Goal: Information Seeking & Learning: Compare options

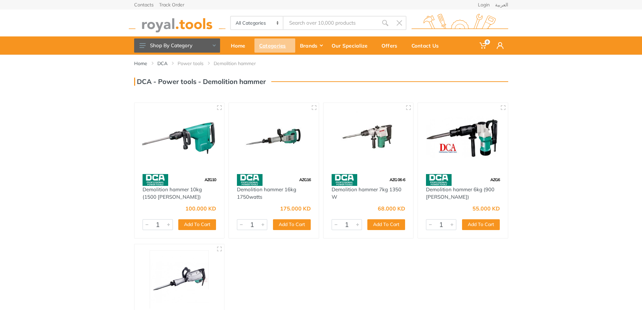
click at [277, 50] on div "Categories" at bounding box center [275, 45] width 41 height 14
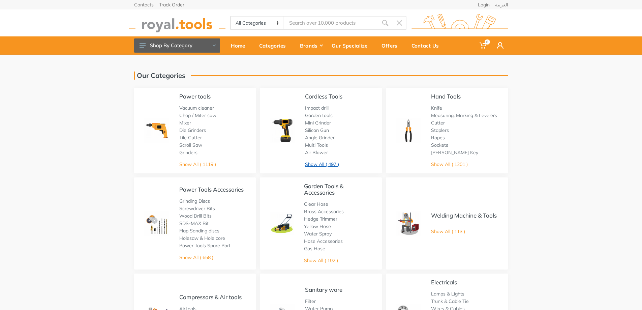
click at [318, 167] on link "Show All ( 497 )" at bounding box center [322, 164] width 34 height 6
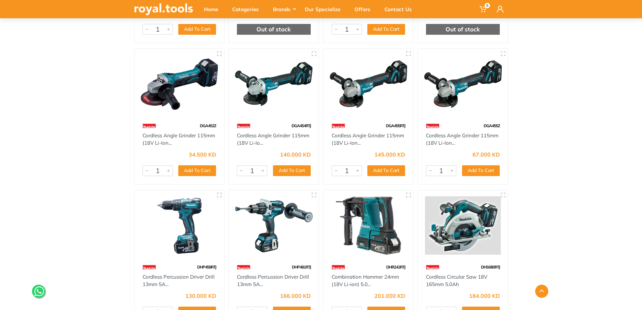
scroll to position [978, 0]
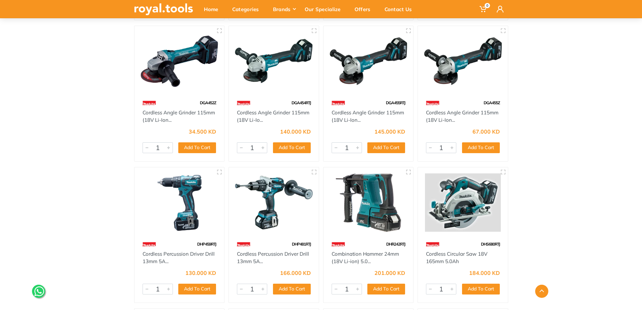
click at [361, 207] on img at bounding box center [369, 202] width 78 height 58
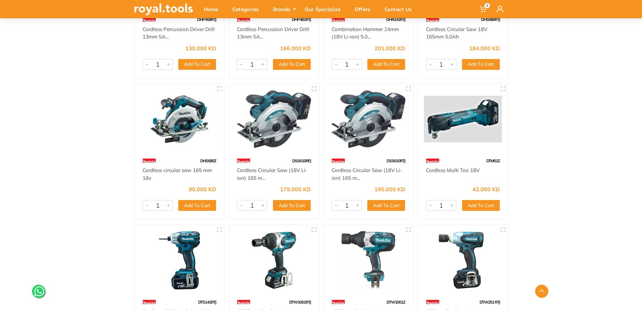
scroll to position [1140, 0]
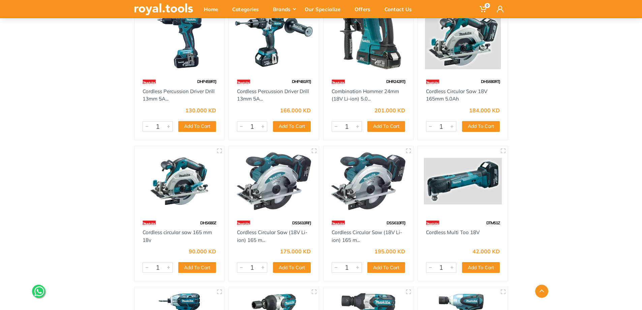
click at [369, 82] on div "DHR242RTJ" at bounding box center [369, 82] width 90 height 12
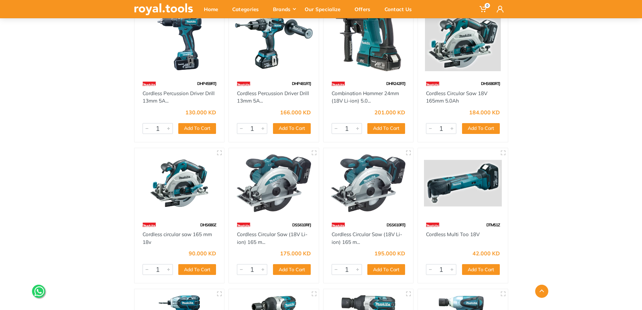
scroll to position [1039, 0]
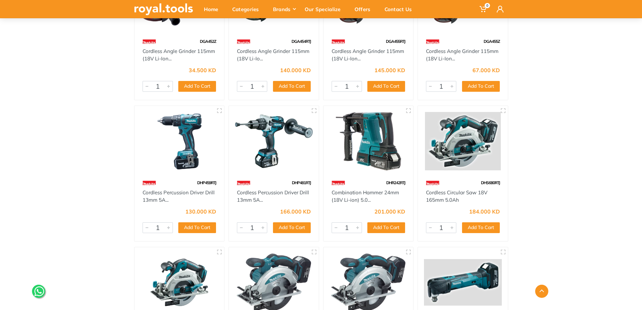
click at [368, 129] on img at bounding box center [369, 141] width 78 height 58
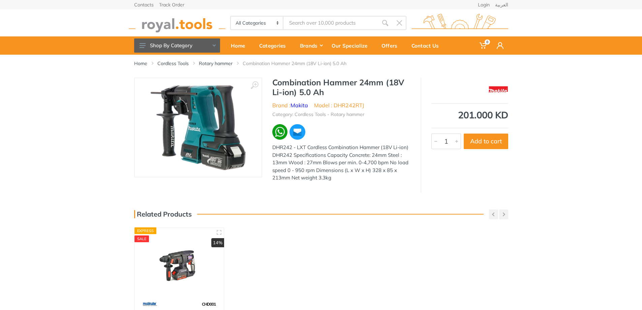
click at [190, 267] on img at bounding box center [179, 263] width 77 height 58
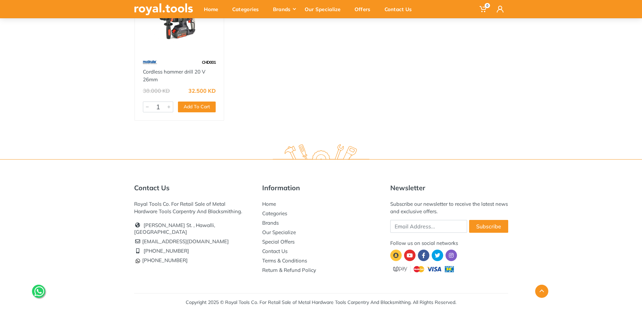
scroll to position [243, 0]
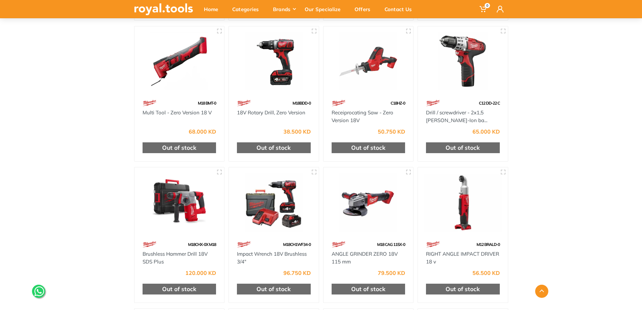
scroll to position [2210, 0]
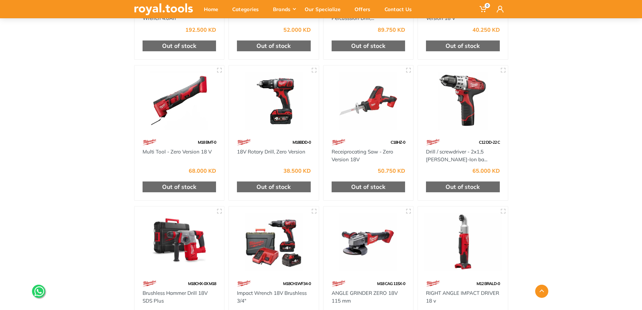
click at [150, 231] on img at bounding box center [180, 241] width 78 height 58
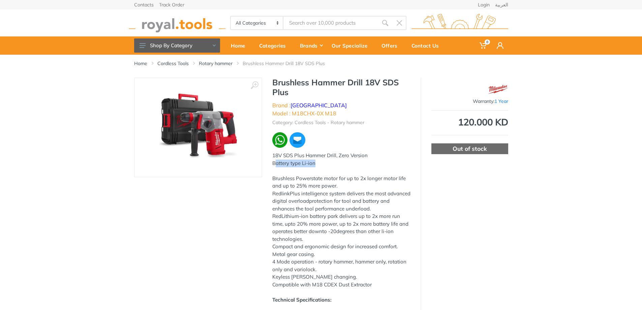
drag, startPoint x: 276, startPoint y: 157, endPoint x: 314, endPoint y: 161, distance: 39.0
click at [315, 160] on div "18V SDS Plus Hammer Drill, Zero Version Battery type Li-ion Brushless Powerstat…" at bounding box center [341, 245] width 138 height 187
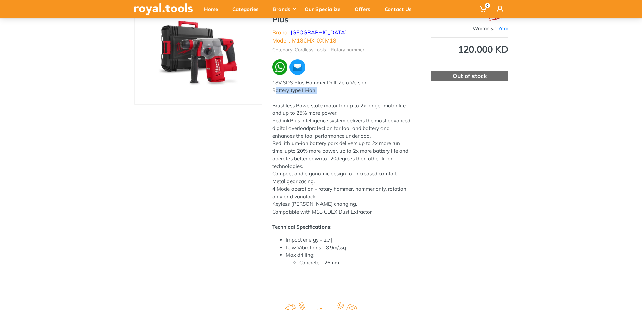
scroll to position [34, 0]
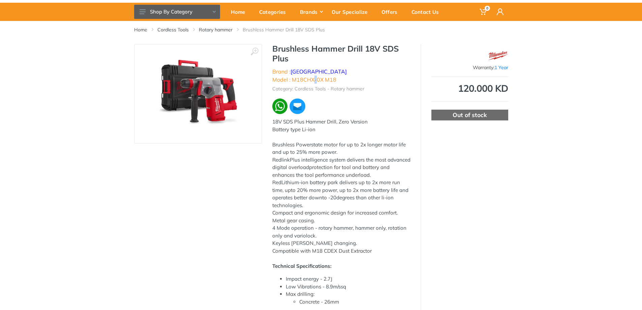
click at [337, 76] on li "Model : M18CHX-0X M18" at bounding box center [304, 80] width 64 height 8
click at [331, 85] on div "Brushless Hammer Drill 18V SDS Plus Brand : Milwaukee Model : M18CHX-0X M18 Cat…" at bounding box center [341, 177] width 158 height 267
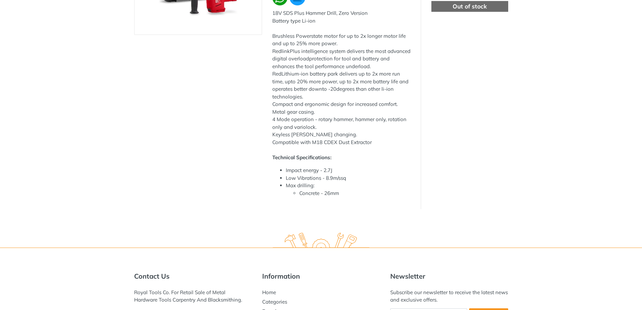
scroll to position [0, 0]
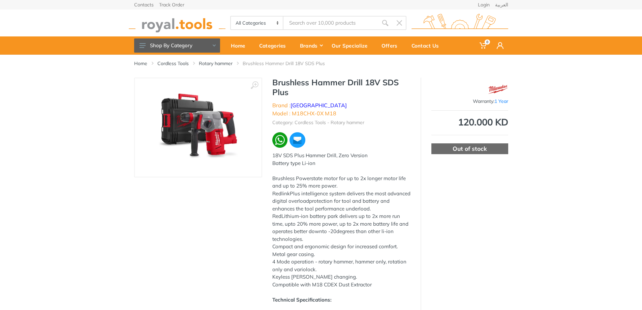
drag, startPoint x: 216, startPoint y: 105, endPoint x: 213, endPoint y: 108, distance: 3.6
click at [213, 108] on img at bounding box center [198, 127] width 85 height 85
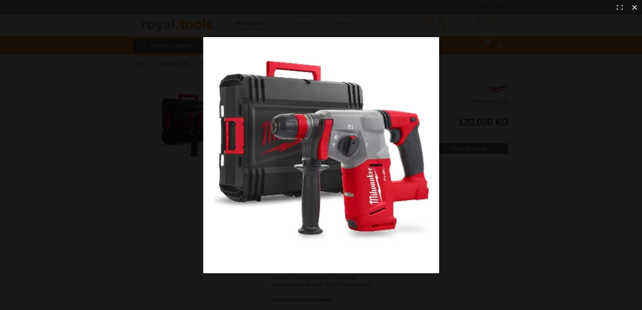
click at [126, 134] on div at bounding box center [321, 155] width 642 height 310
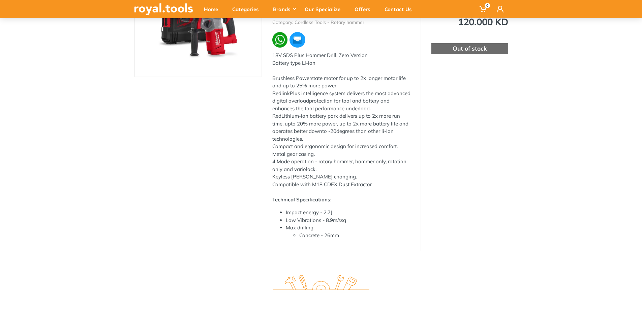
scroll to position [101, 0]
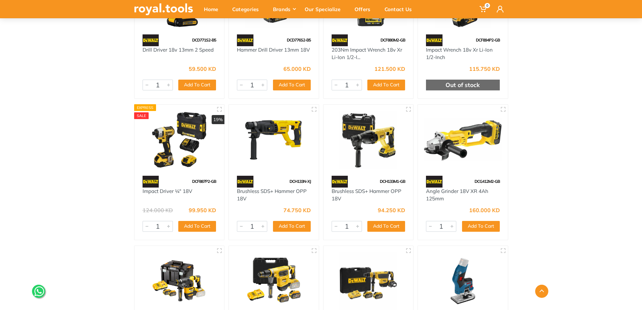
scroll to position [4378, 0]
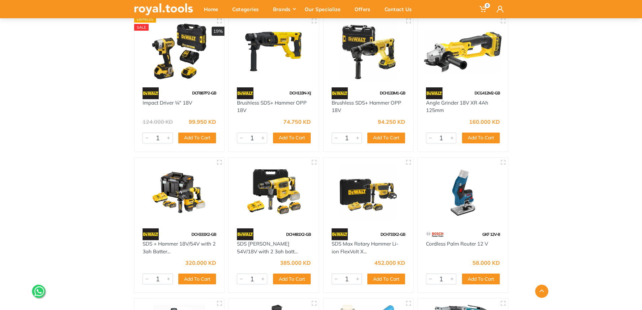
click at [387, 52] on img at bounding box center [369, 51] width 78 height 58
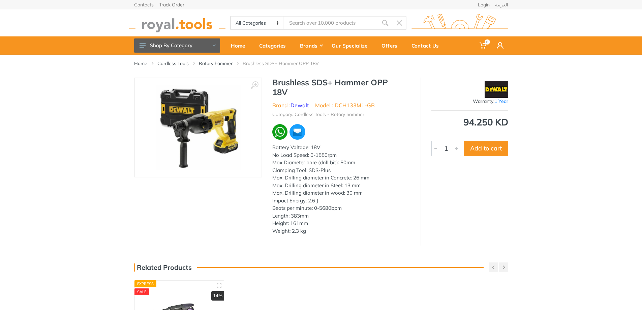
click at [230, 138] on img at bounding box center [198, 127] width 85 height 85
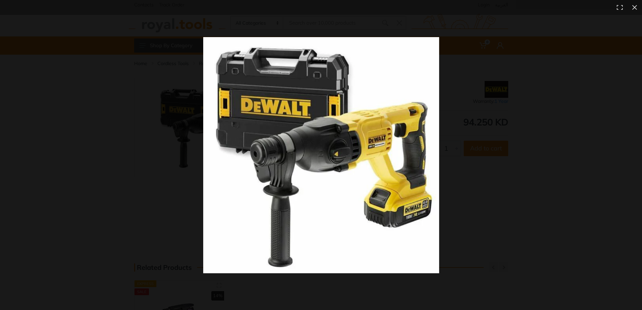
click at [227, 165] on img at bounding box center [321, 155] width 236 height 236
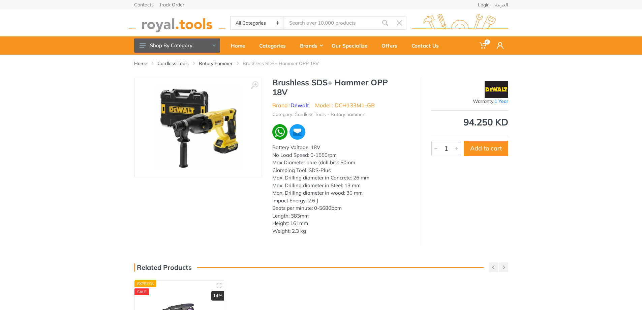
click at [229, 149] on img at bounding box center [198, 127] width 85 height 85
click at [215, 140] on img at bounding box center [198, 127] width 85 height 85
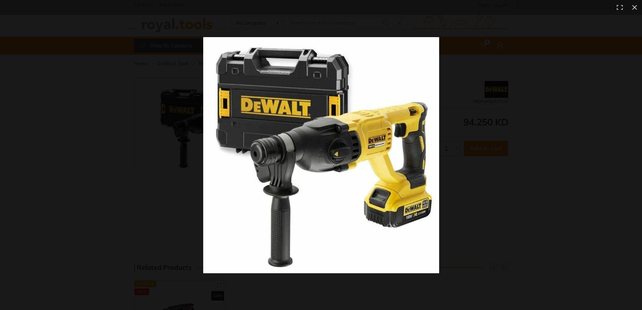
click at [125, 163] on div at bounding box center [321, 155] width 642 height 310
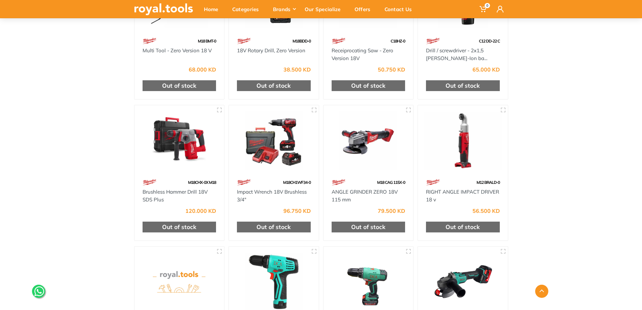
scroll to position [2378, 0]
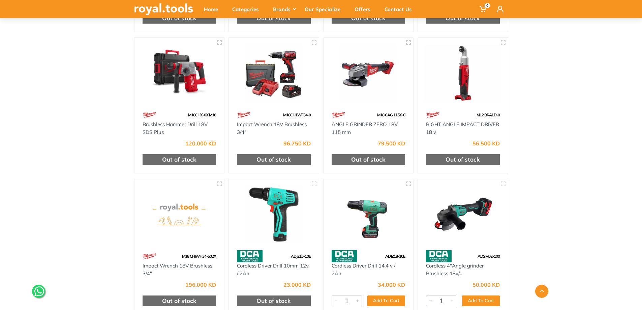
click at [184, 78] on img at bounding box center [180, 73] width 78 height 58
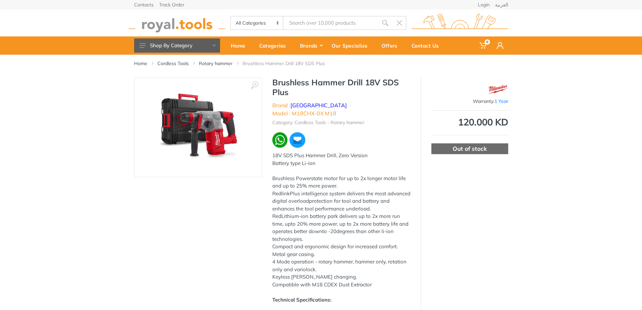
click at [213, 141] on img at bounding box center [198, 127] width 85 height 85
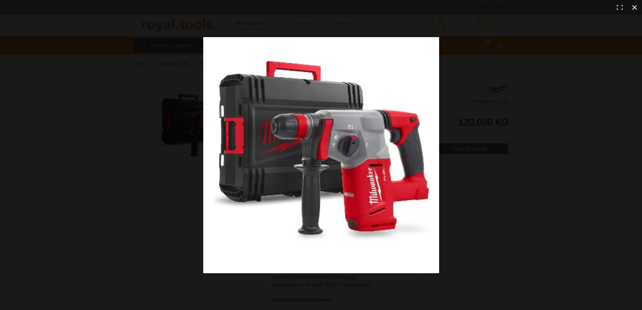
click at [637, 7] on button at bounding box center [635, 7] width 15 height 15
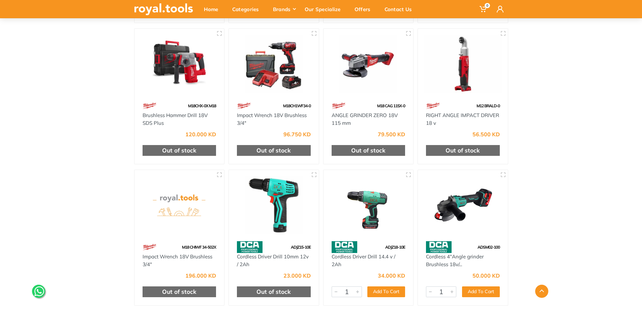
scroll to position [2321, 0]
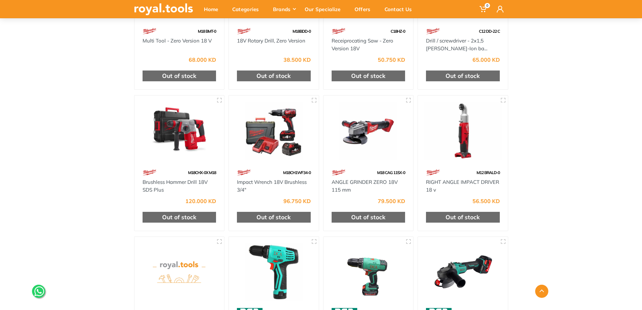
click at [180, 135] on img at bounding box center [180, 131] width 78 height 58
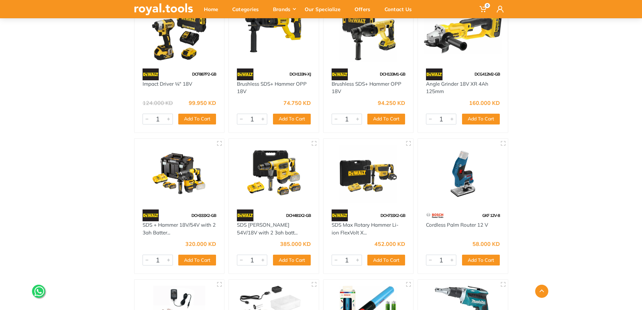
scroll to position [4350, 0]
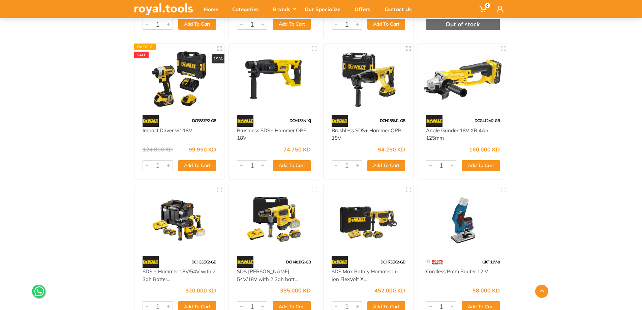
click at [289, 69] on img at bounding box center [274, 79] width 78 height 58
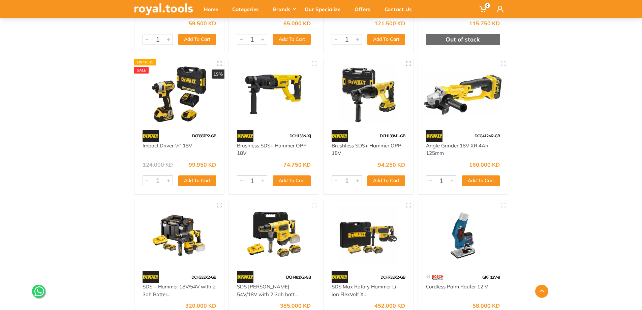
scroll to position [4334, 0]
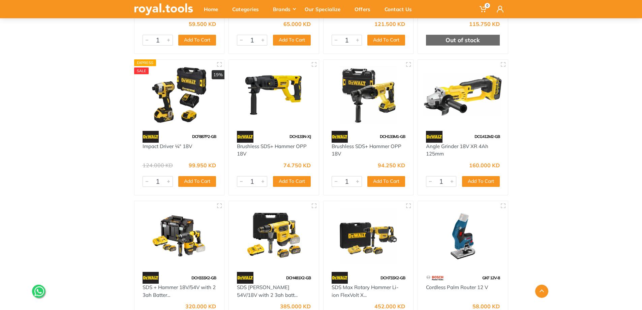
click at [361, 94] on img at bounding box center [369, 95] width 78 height 58
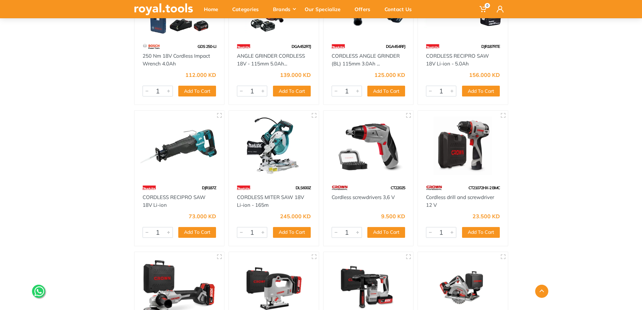
scroll to position [5356, 0]
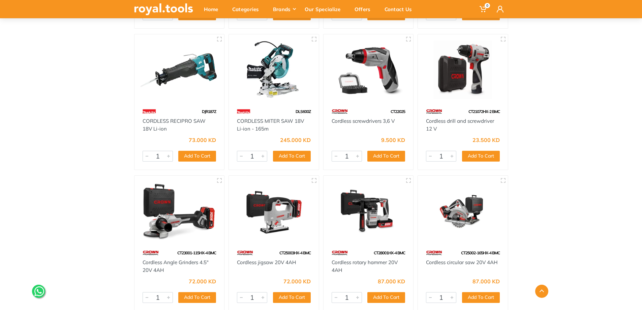
click at [385, 214] on img at bounding box center [369, 211] width 78 height 58
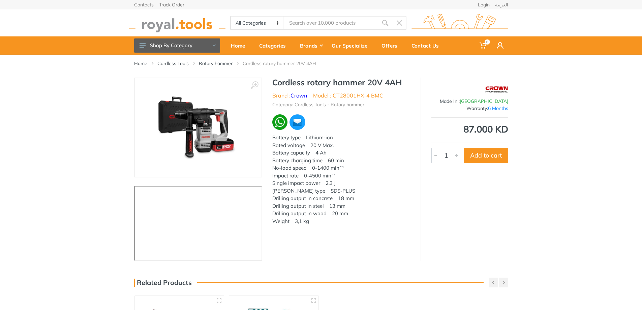
click at [206, 135] on img at bounding box center [198, 127] width 85 height 85
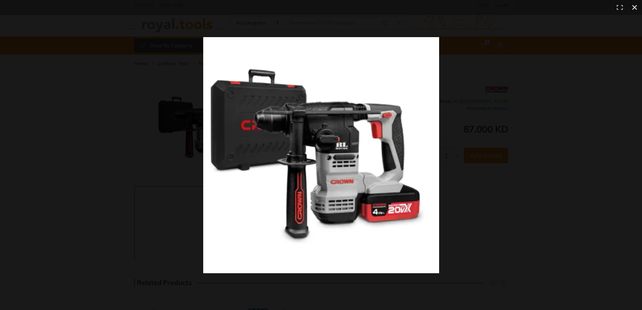
click at [637, 7] on button at bounding box center [635, 7] width 15 height 15
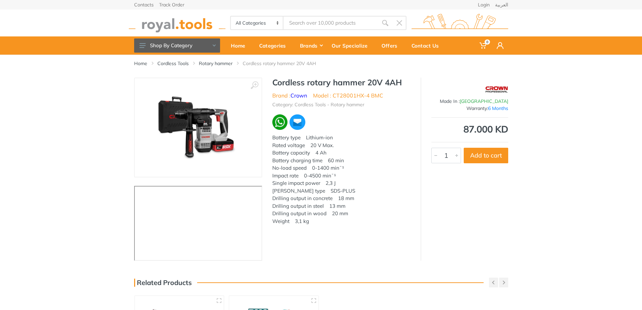
drag, startPoint x: 314, startPoint y: 150, endPoint x: 333, endPoint y: 153, distance: 19.6
click at [333, 153] on p "Battery type Lithium-ion Rated voltage 20 V Max. Battery capacity 4 Ah Battery …" at bounding box center [341, 179] width 138 height 91
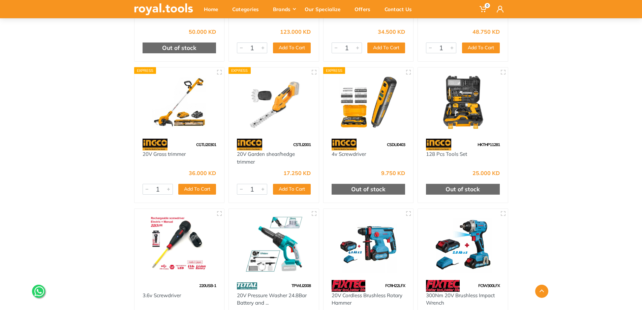
scroll to position [11156, 0]
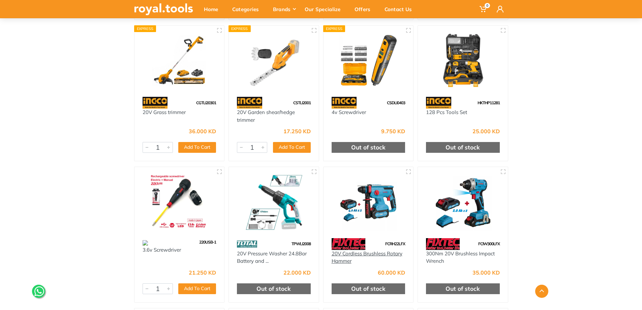
click at [397, 250] on link "20V Cordless Brushless Rotary Hammer" at bounding box center [367, 257] width 71 height 14
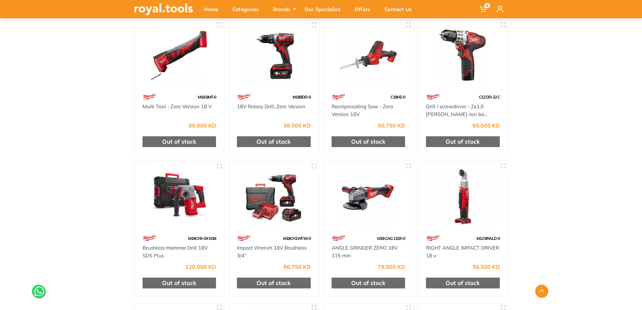
scroll to position [2432, 0]
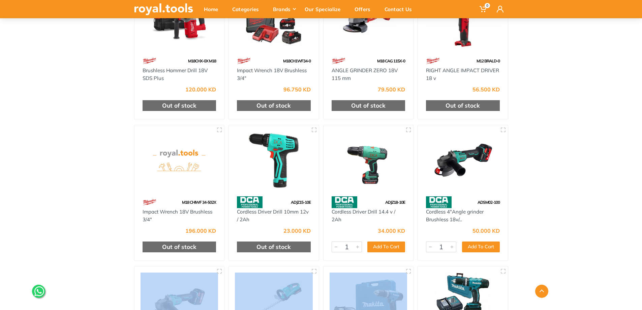
drag, startPoint x: 636, startPoint y: 265, endPoint x: 633, endPoint y: 302, distance: 37.3
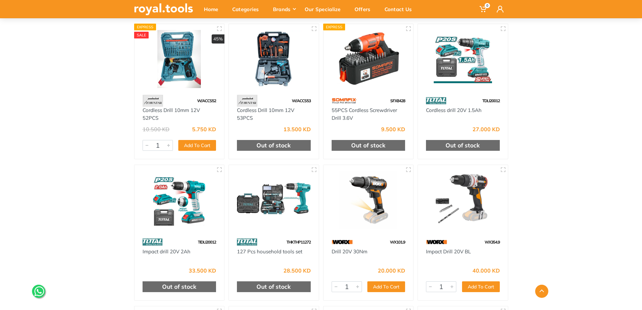
scroll to position [6288, 0]
